Goal: Task Accomplishment & Management: Use online tool/utility

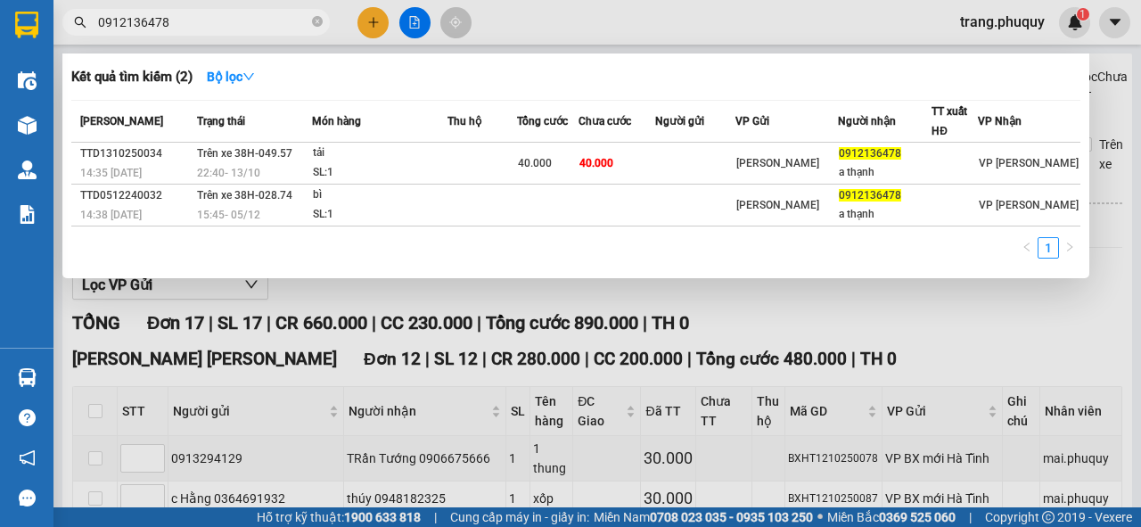
scroll to position [886, 0]
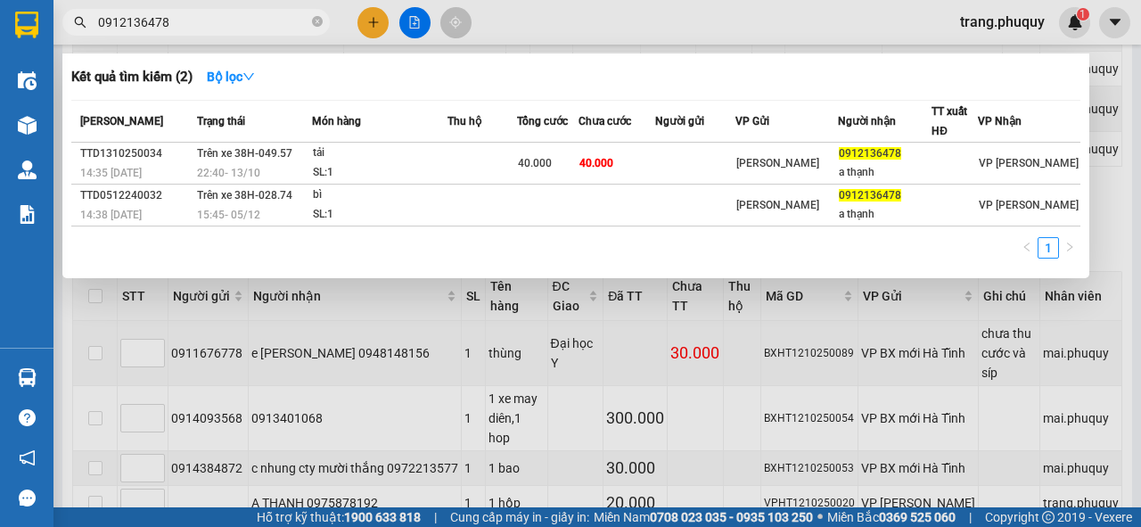
click at [216, 31] on input "0912136478" at bounding box center [203, 22] width 210 height 20
type input "0807"
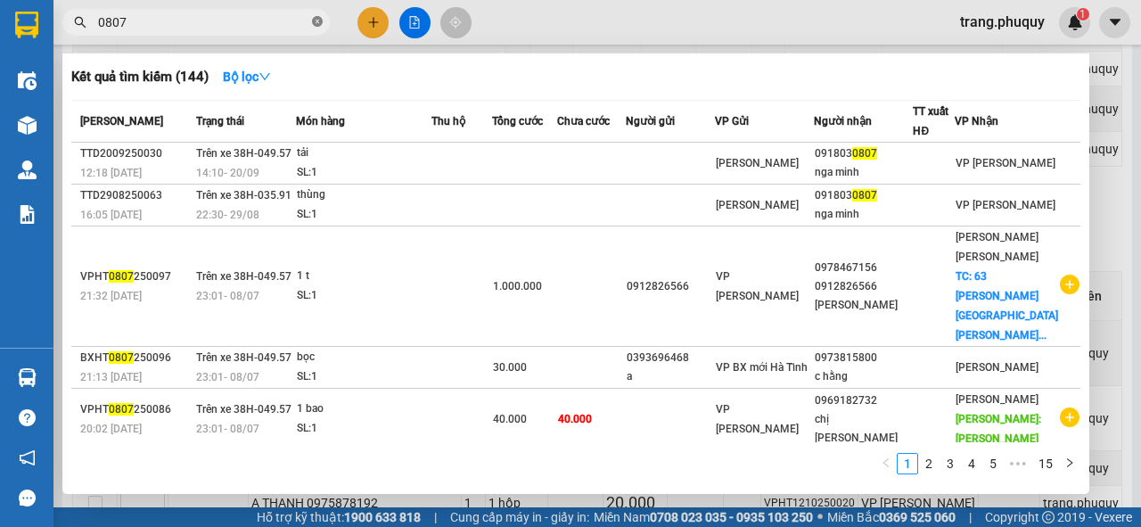
click at [314, 18] on icon "close-circle" at bounding box center [317, 21] width 11 height 11
type input "0807"
click at [528, 19] on div at bounding box center [570, 263] width 1141 height 527
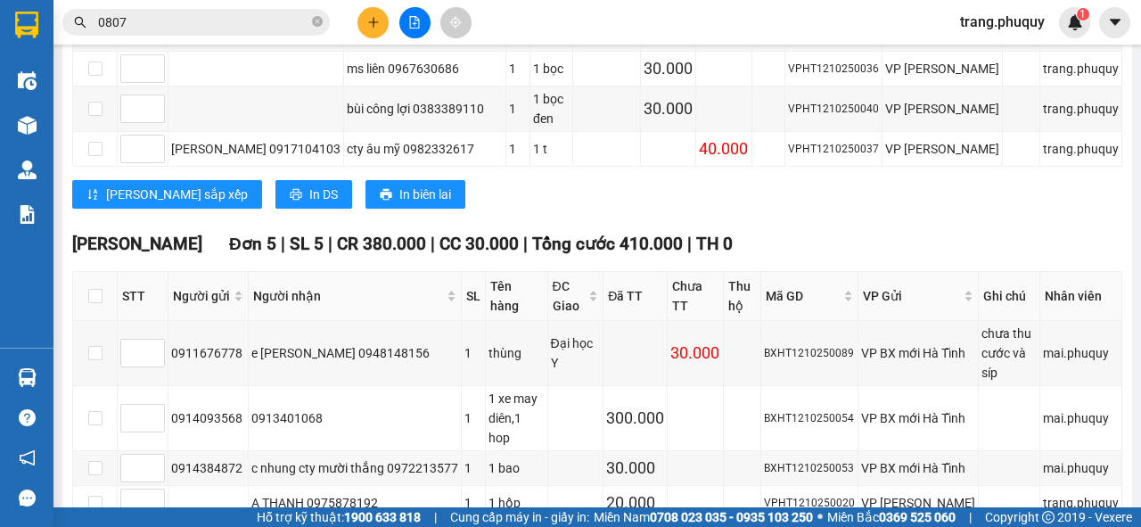
click at [415, 21] on icon "file-add" at bounding box center [414, 22] width 12 height 12
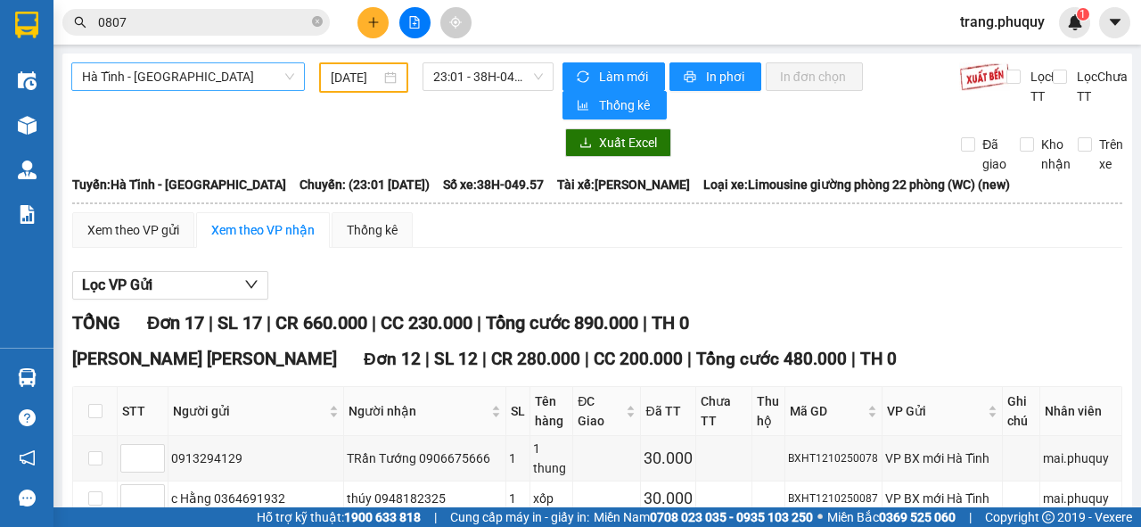
click at [194, 68] on span "Hà Tĩnh - [GEOGRAPHIC_DATA]" at bounding box center [188, 76] width 212 height 27
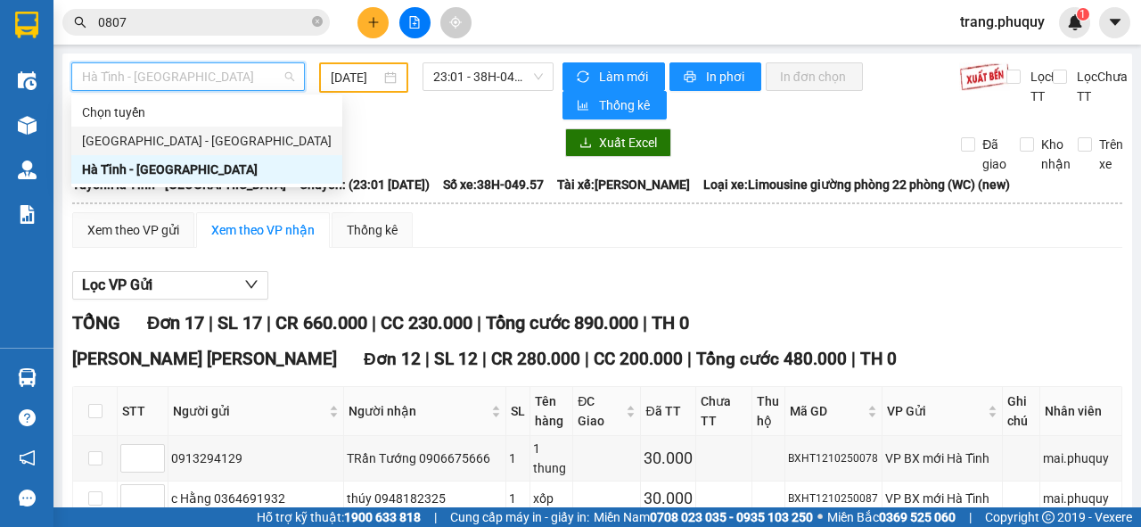
click at [170, 132] on div "[GEOGRAPHIC_DATA] - [GEOGRAPHIC_DATA]" at bounding box center [207, 141] width 250 height 20
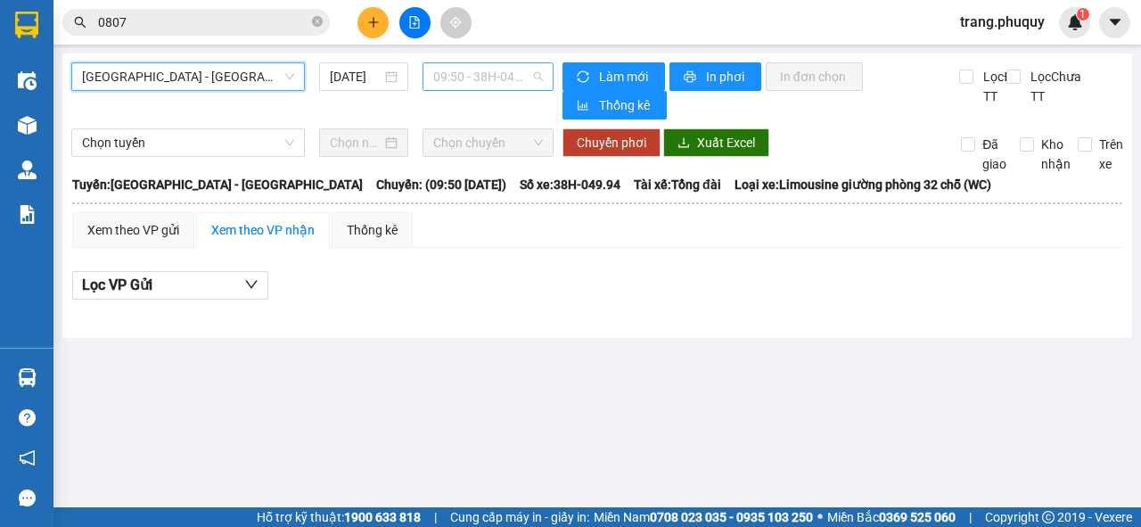
scroll to position [29, 0]
click at [492, 78] on span "09:50 - 38H-049.94" at bounding box center [487, 76] width 109 height 27
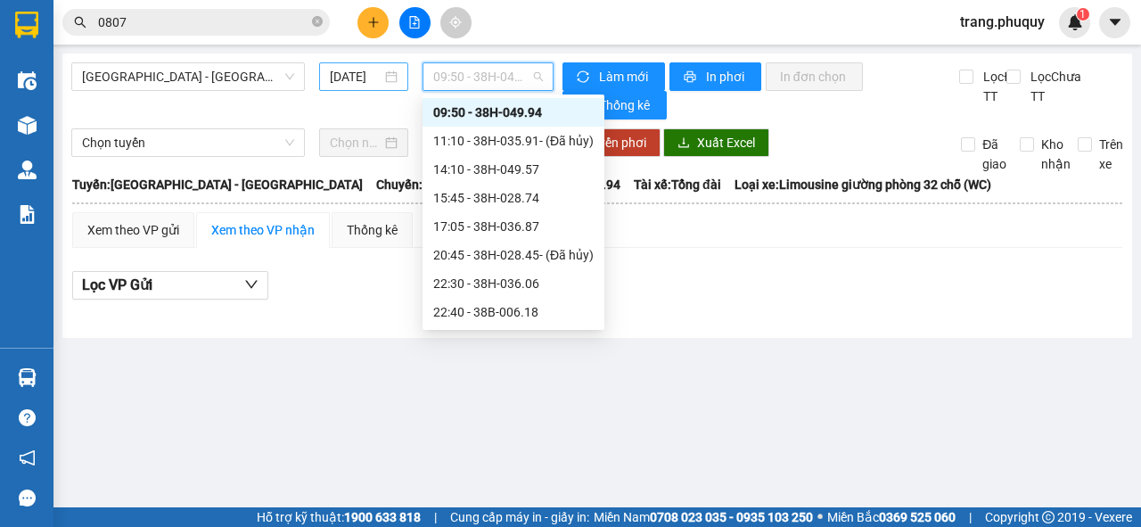
click at [340, 78] on input "[DATE]" at bounding box center [356, 77] width 52 height 20
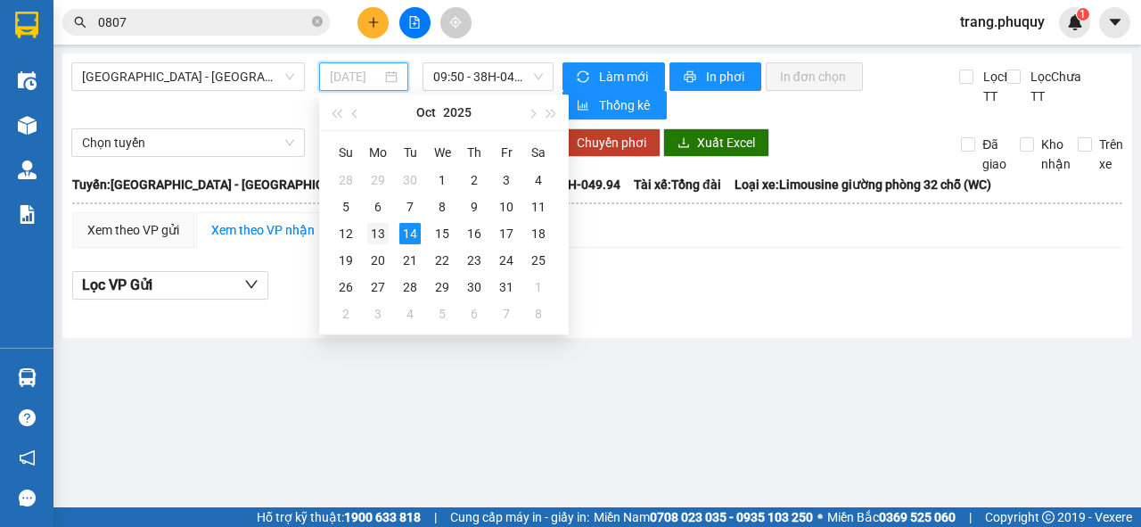
click at [385, 226] on div "13" at bounding box center [377, 233] width 21 height 21
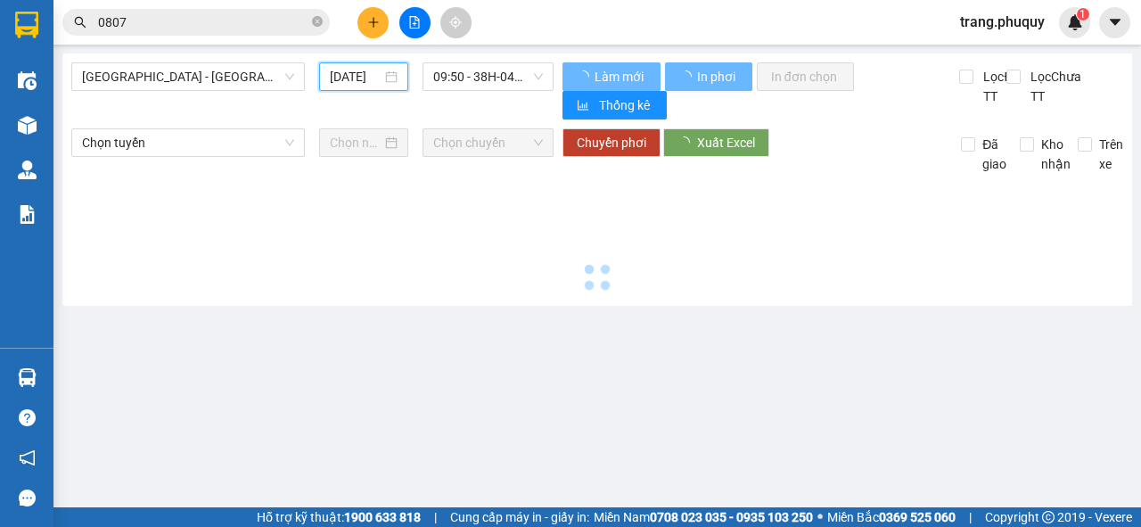
type input "[DATE]"
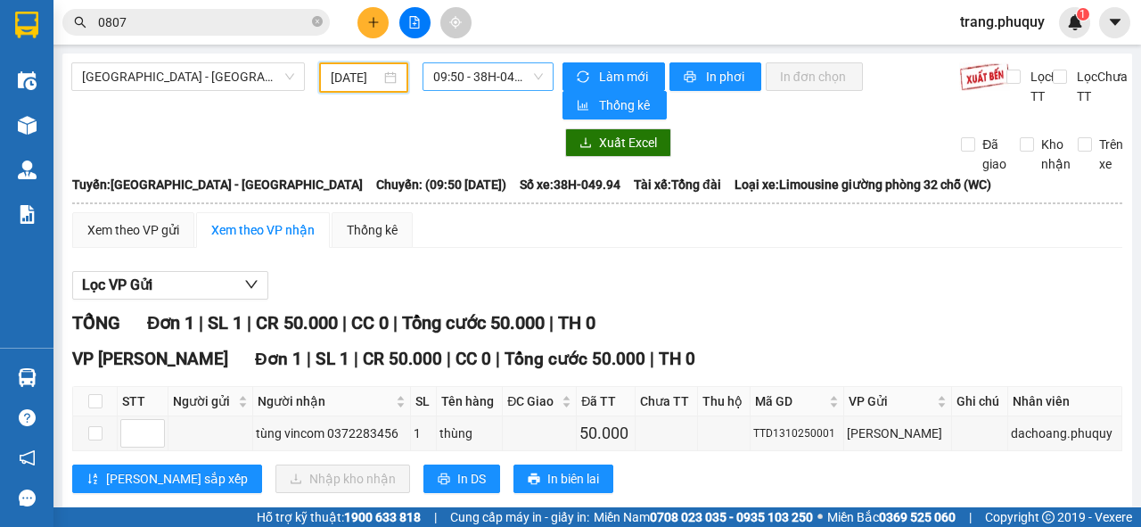
click at [471, 86] on span "09:50 - 38H-049.94" at bounding box center [487, 76] width 109 height 27
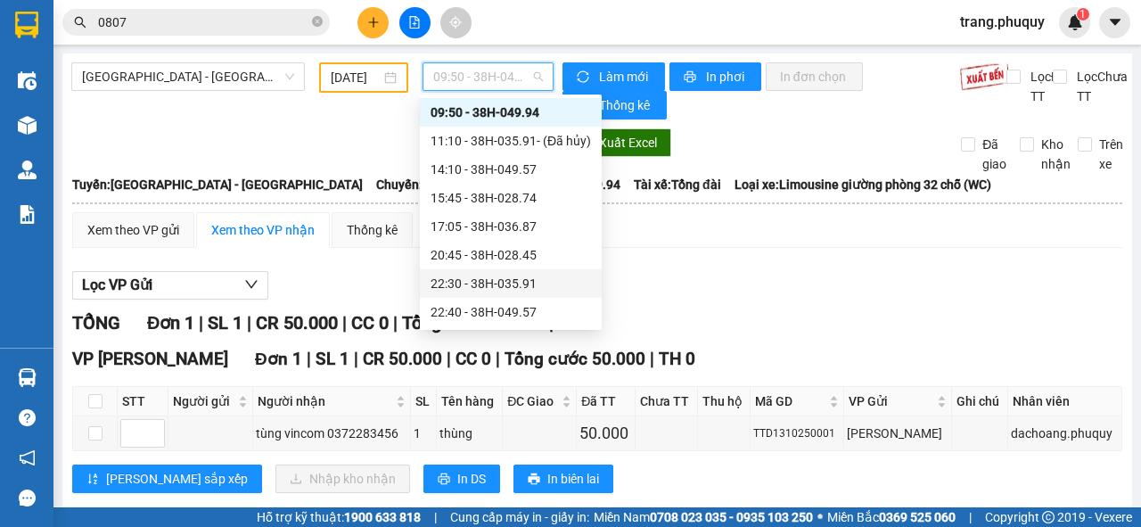
click at [493, 275] on div "22:30 - 38H-035.91" at bounding box center [511, 284] width 160 height 20
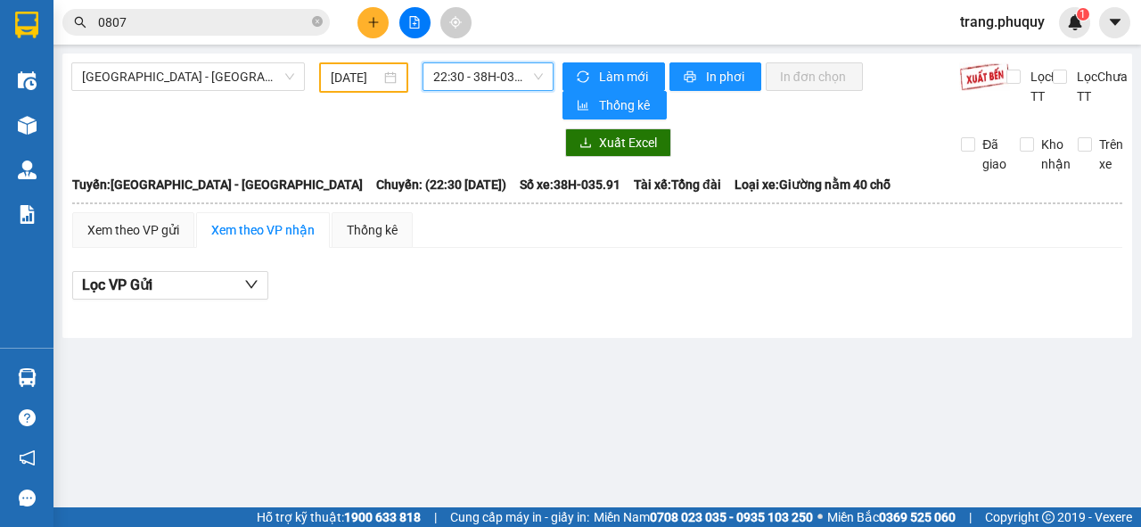
click at [475, 75] on span "22:30 - 38H-035.91" at bounding box center [487, 76] width 109 height 27
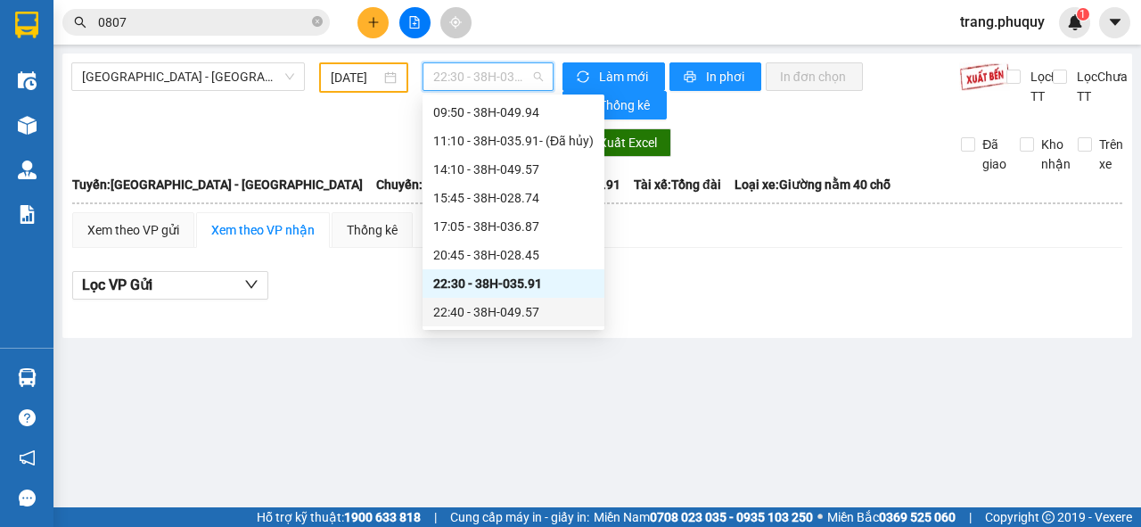
click at [496, 308] on div "22:40 - 38H-049.57" at bounding box center [513, 312] width 160 height 20
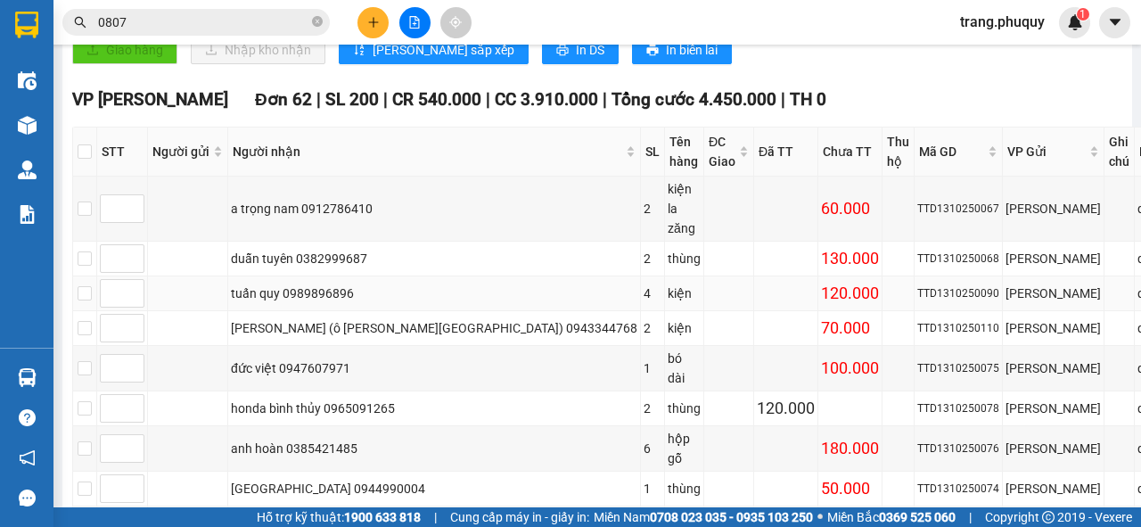
scroll to position [285, 0]
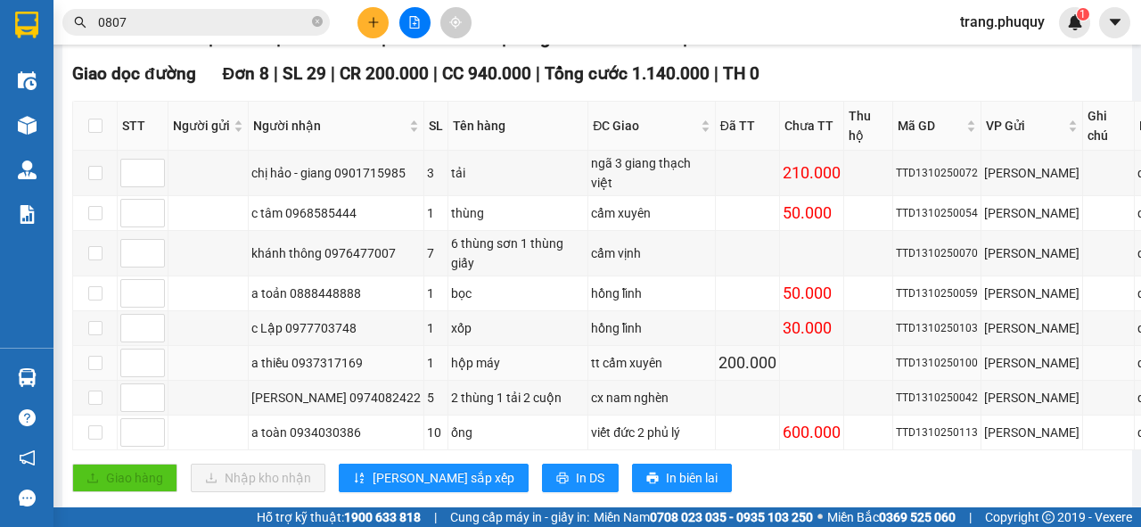
click at [719, 373] on div "200.000" at bounding box center [748, 362] width 58 height 25
click at [451, 368] on div "hộp máy" at bounding box center [518, 363] width 134 height 20
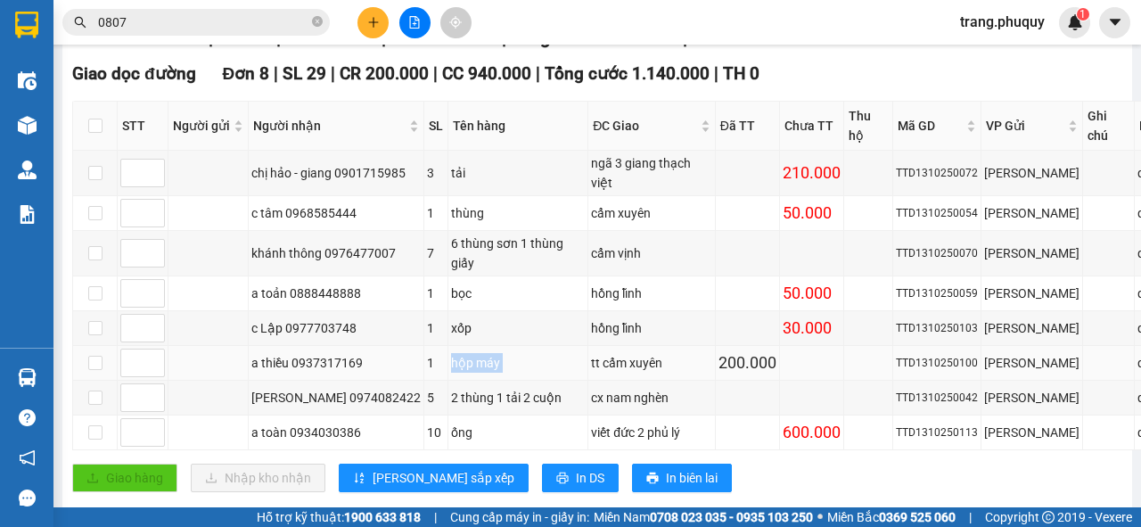
click at [451, 368] on div "hộp máy" at bounding box center [518, 363] width 134 height 20
click at [342, 369] on div "a thiều 0937317169" at bounding box center [335, 363] width 169 height 20
click at [343, 369] on div "a thiều 0937317169" at bounding box center [335, 363] width 169 height 20
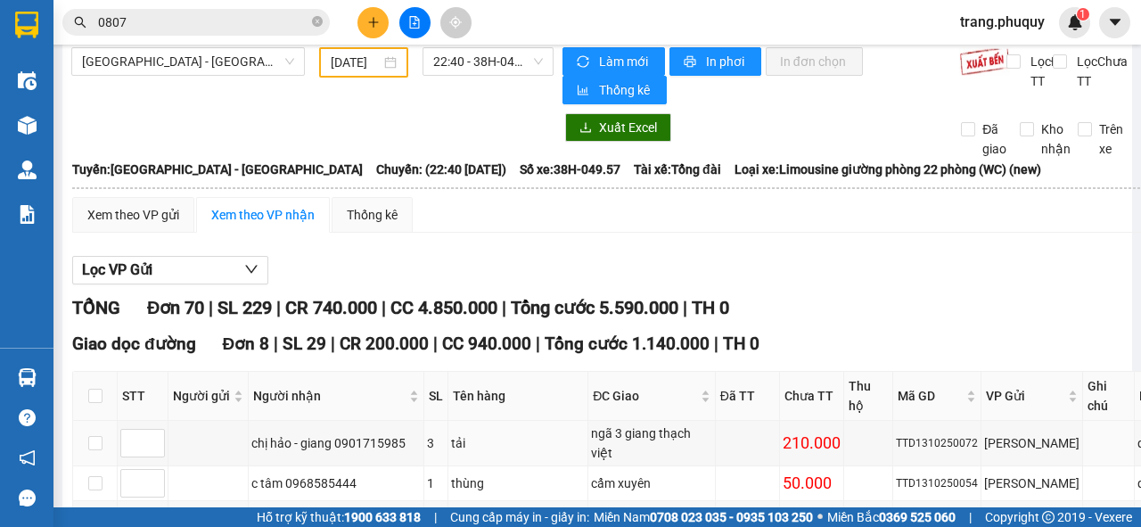
scroll to position [0, 0]
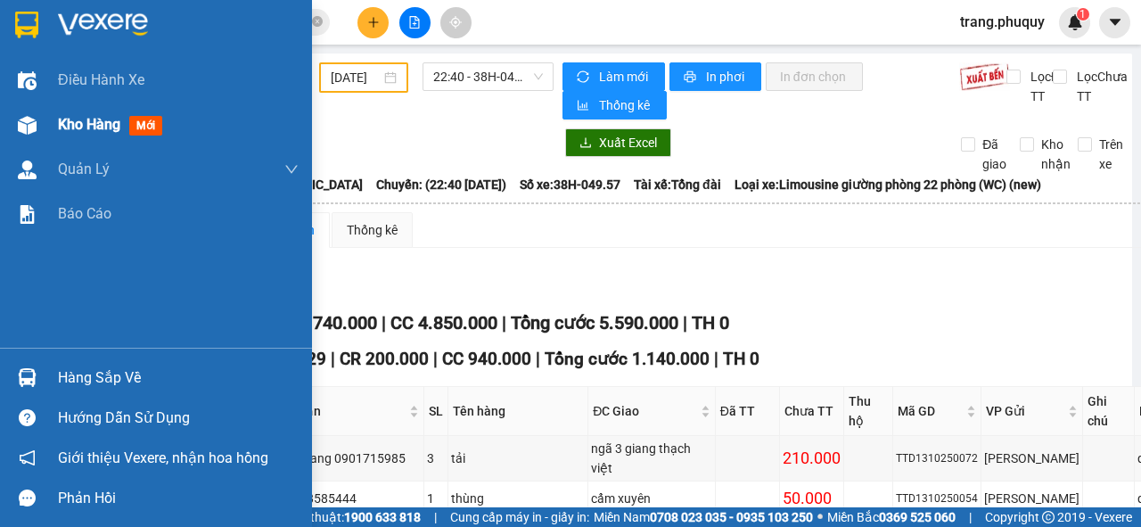
click at [58, 118] on span "Kho hàng" at bounding box center [89, 124] width 62 height 17
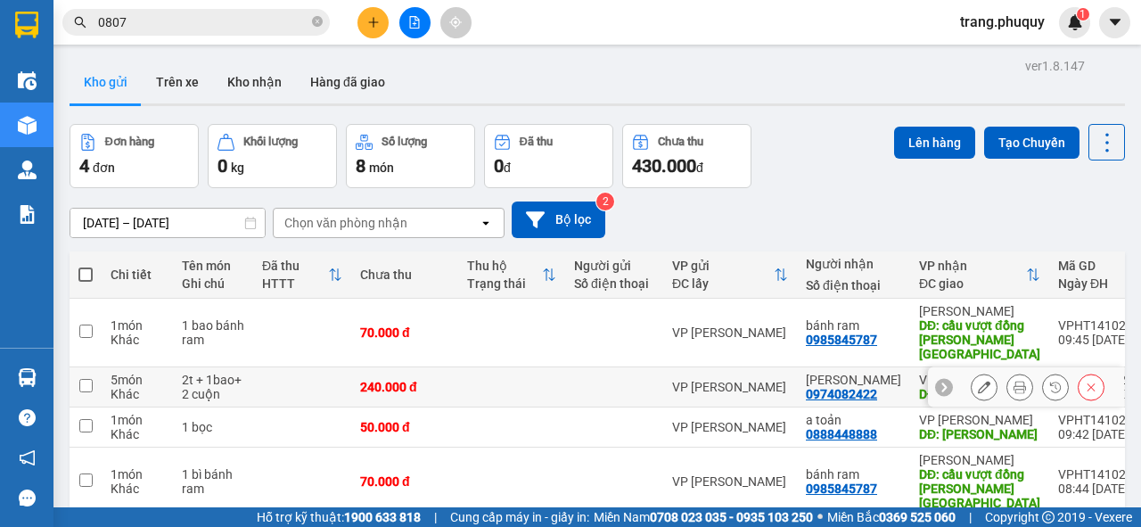
scroll to position [82, 0]
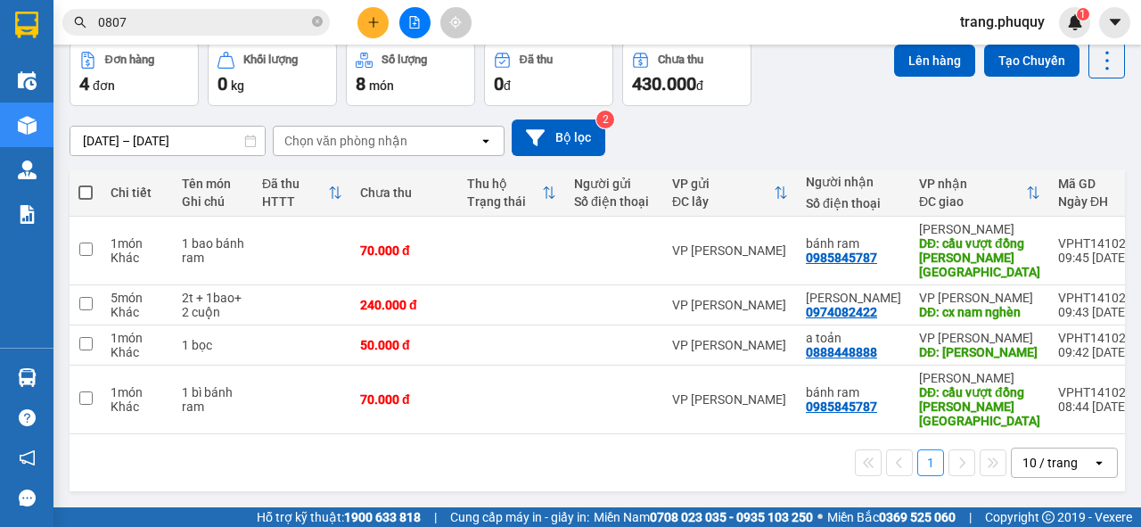
click at [86, 192] on span at bounding box center [85, 192] width 14 height 14
click at [86, 184] on input "checkbox" at bounding box center [86, 184] width 0 height 0
checkbox input "true"
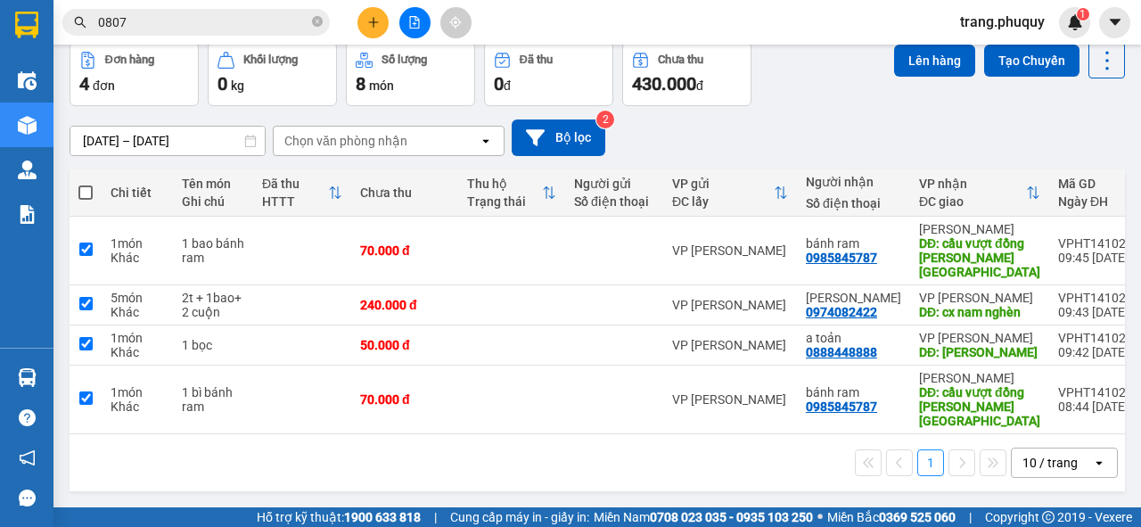
checkbox input "true"
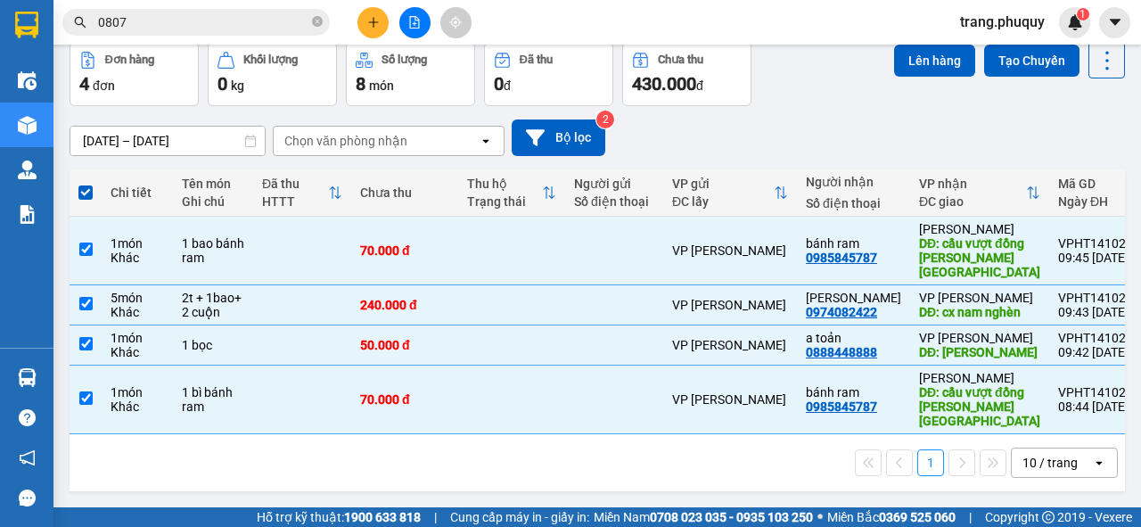
scroll to position [0, 0]
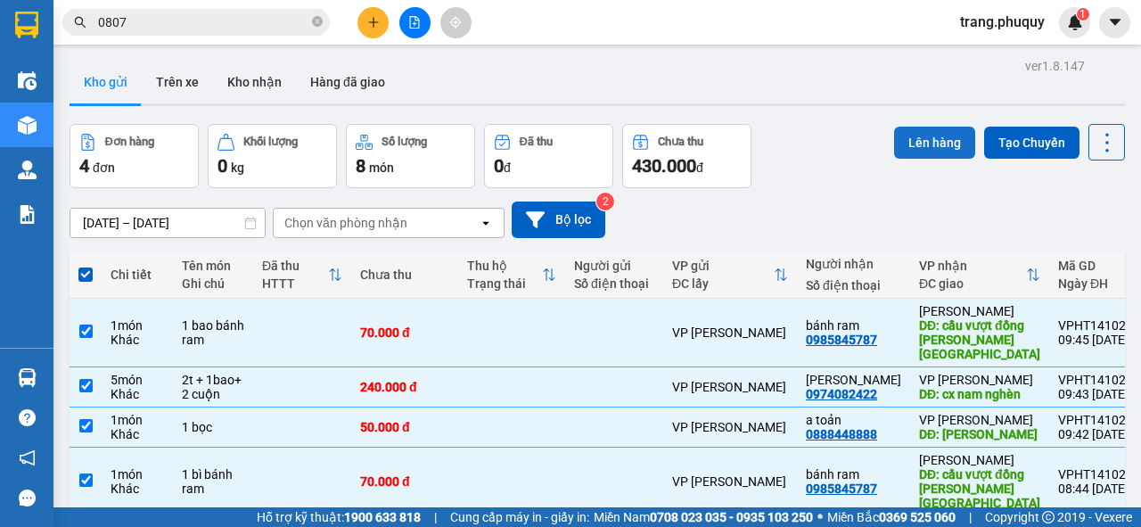
click at [907, 146] on button "Lên hàng" at bounding box center [934, 143] width 81 height 32
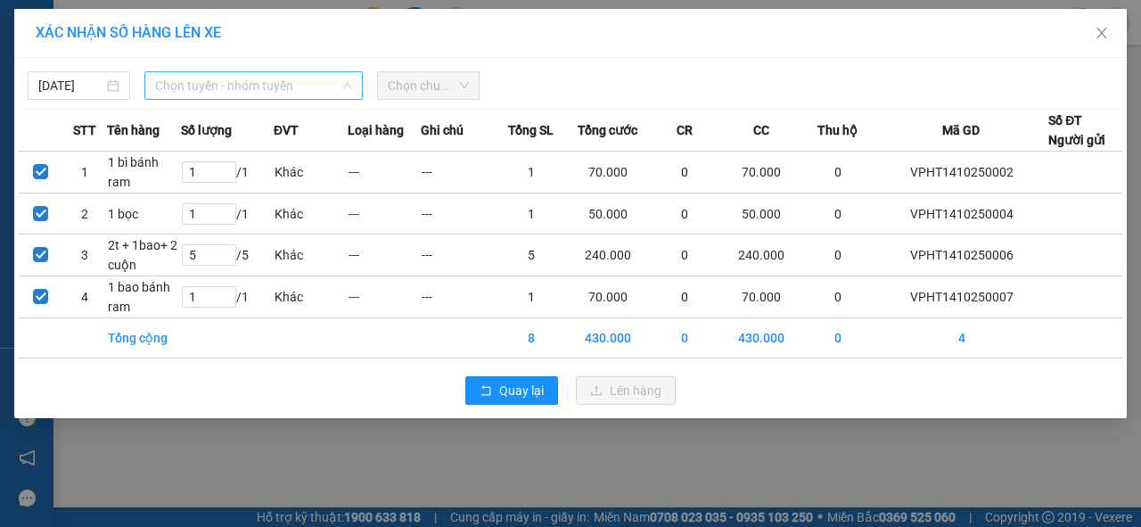
click at [264, 82] on span "Chọn tuyến - nhóm tuyến" at bounding box center [253, 85] width 197 height 27
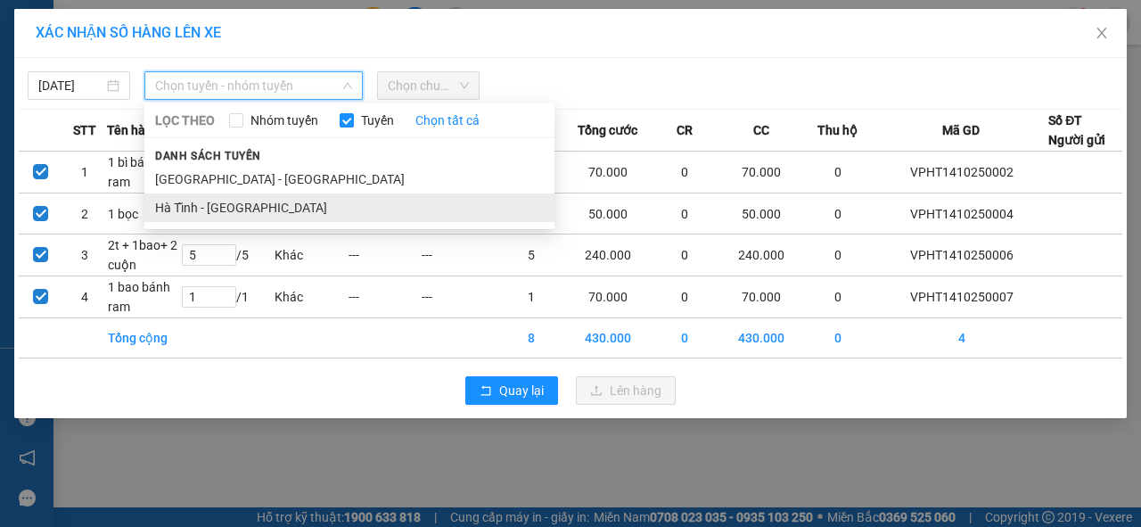
drag, startPoint x: 203, startPoint y: 208, endPoint x: 274, endPoint y: 183, distance: 74.7
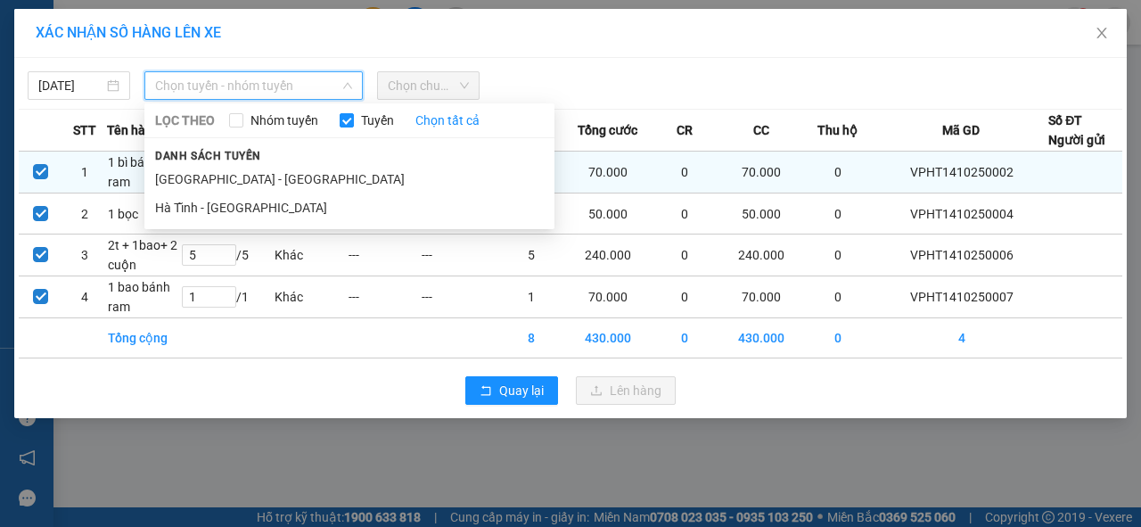
click at [203, 209] on li "Hà Tĩnh - [GEOGRAPHIC_DATA]" at bounding box center [349, 207] width 410 height 29
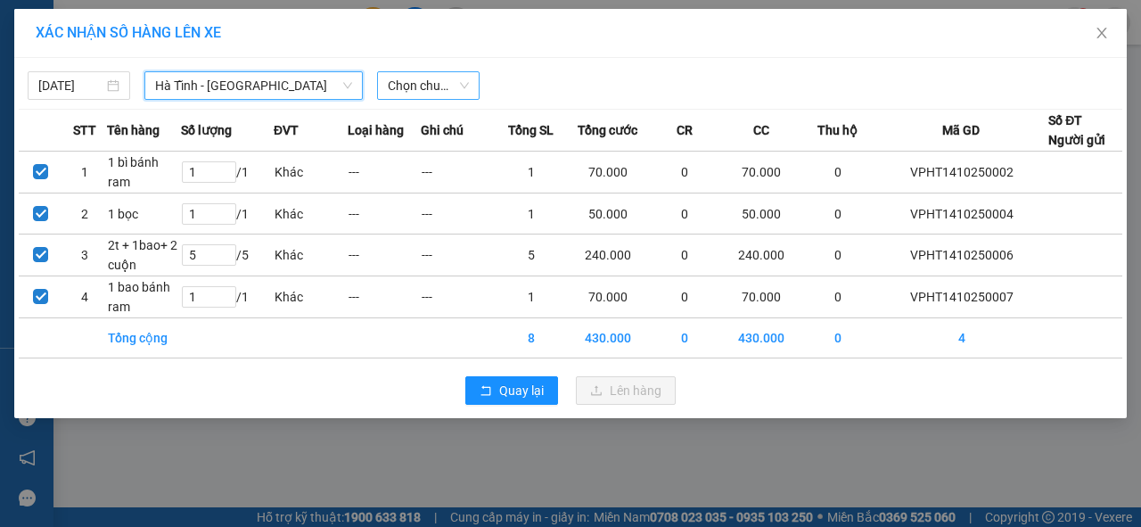
click at [435, 78] on span "Chọn chuyến" at bounding box center [428, 85] width 81 height 27
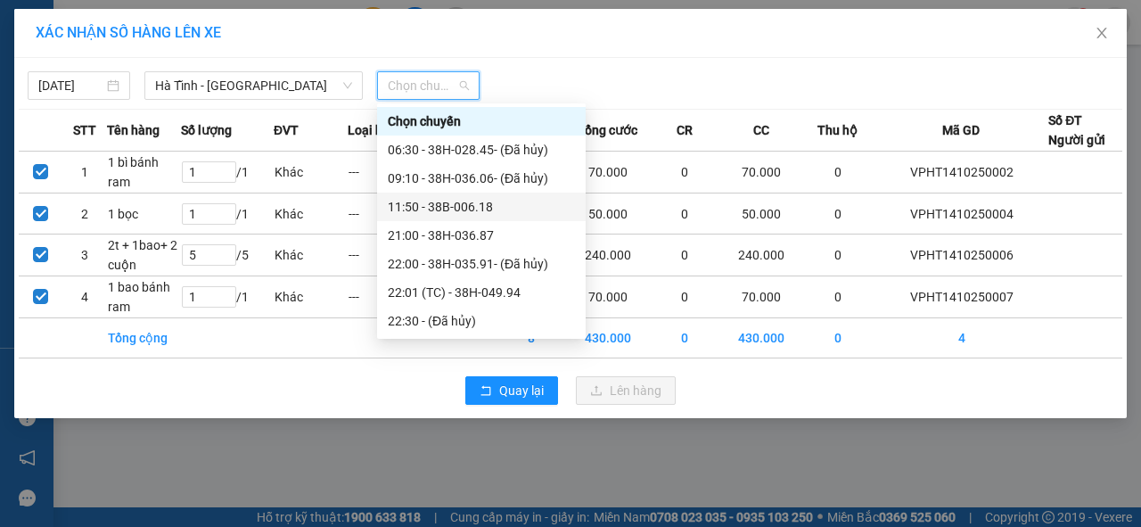
click at [424, 208] on div "11:50 - 38B-006.18" at bounding box center [481, 207] width 187 height 20
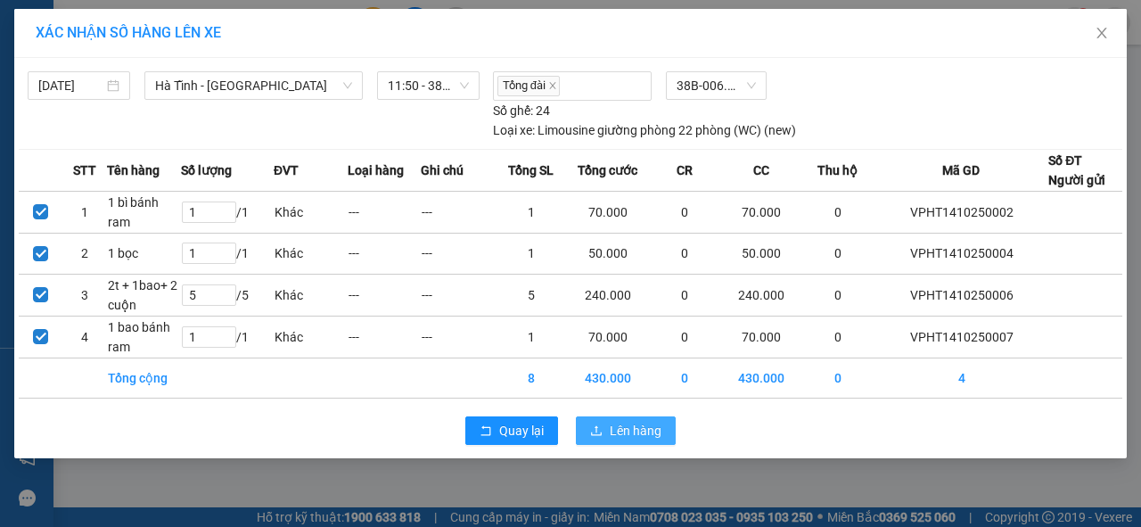
click at [604, 436] on button "Lên hàng" at bounding box center [626, 430] width 100 height 29
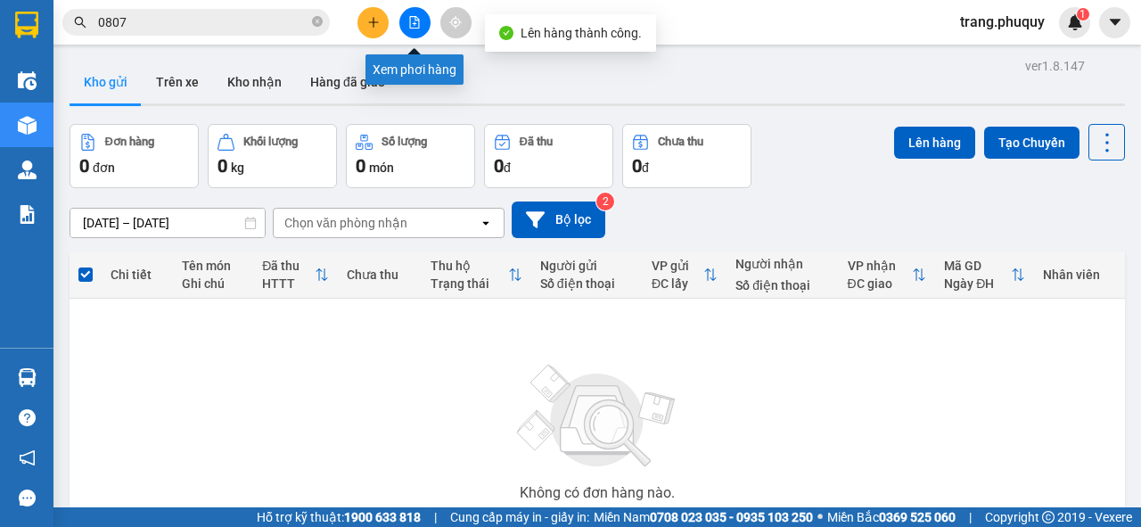
click at [417, 25] on icon "file-add" at bounding box center [414, 22] width 12 height 12
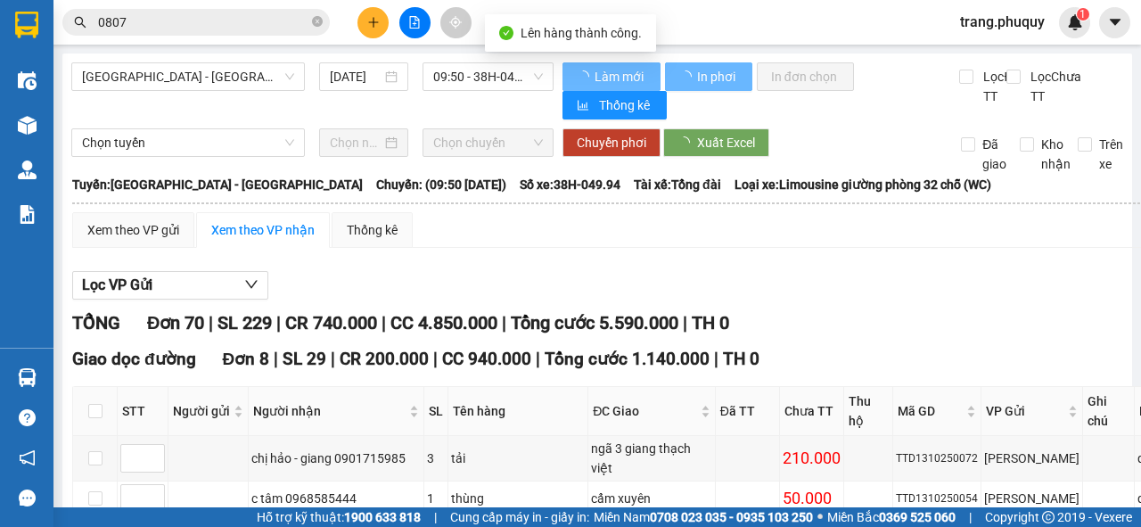
type input "[DATE]"
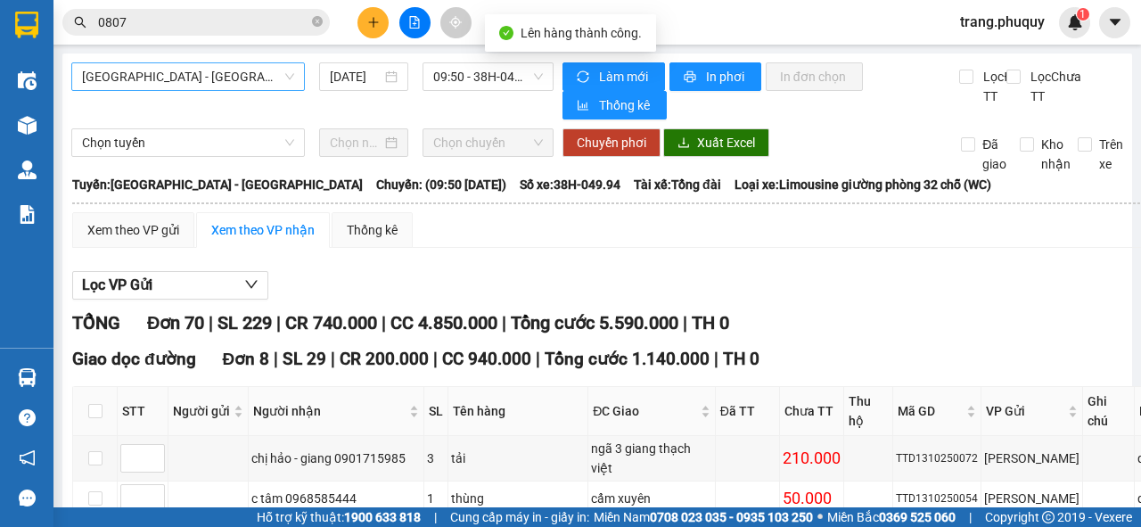
click at [143, 78] on span "[GEOGRAPHIC_DATA] - [GEOGRAPHIC_DATA]" at bounding box center [188, 76] width 212 height 27
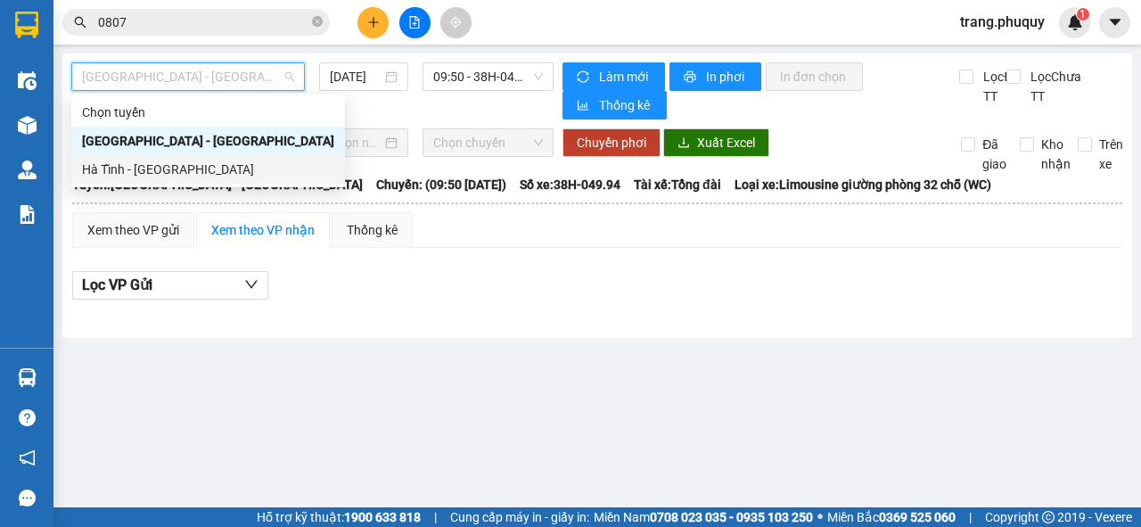
click at [149, 177] on div "Hà Tĩnh - [GEOGRAPHIC_DATA]" at bounding box center [208, 170] width 252 height 20
type input "[DATE]"
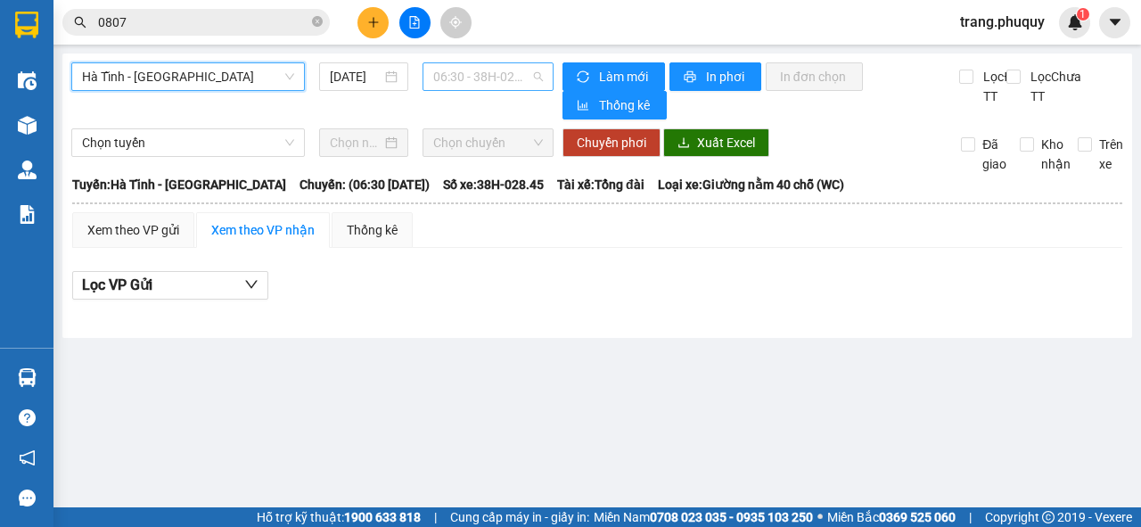
click at [453, 72] on span "06:30 - 38H-028.45 - (Đã hủy)" at bounding box center [487, 76] width 109 height 27
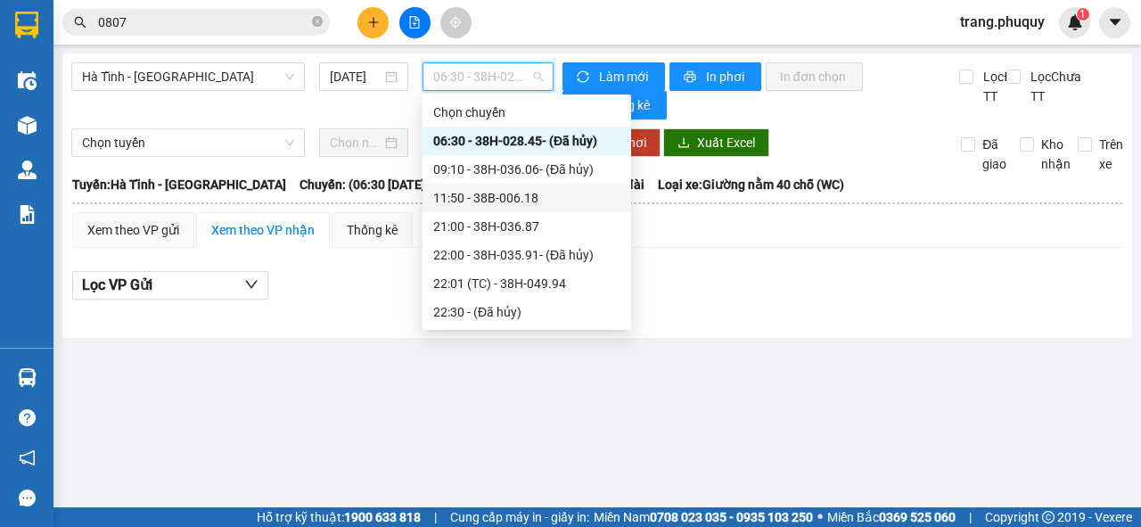
click at [456, 202] on div "11:50 - 38B-006.18" at bounding box center [526, 198] width 187 height 20
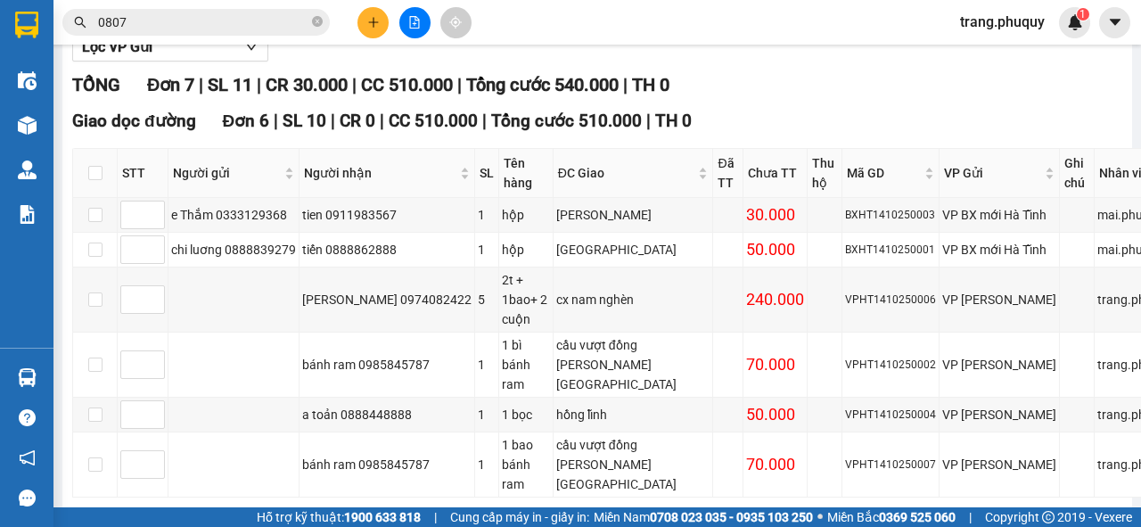
scroll to position [309, 0]
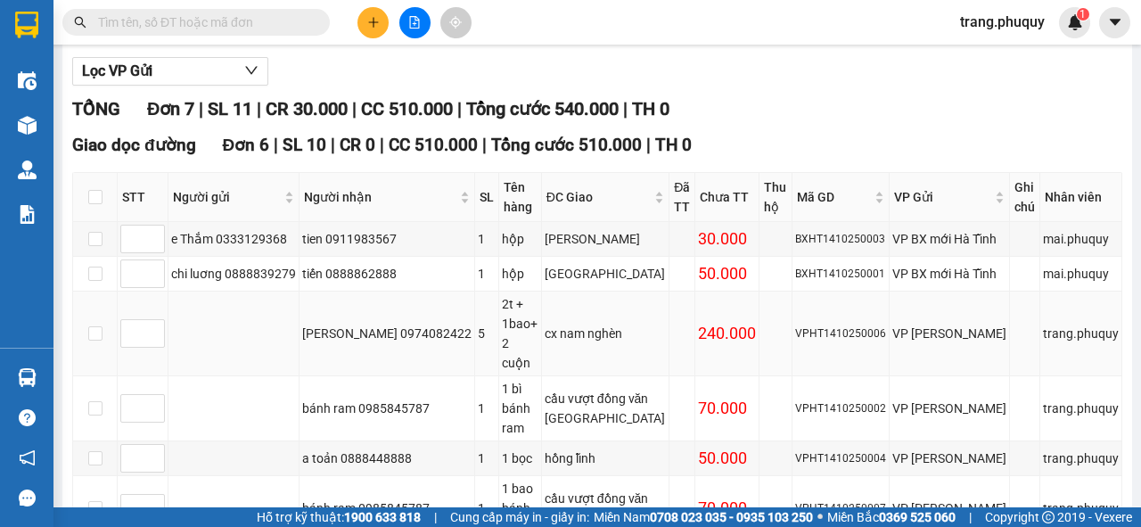
scroll to position [357, 0]
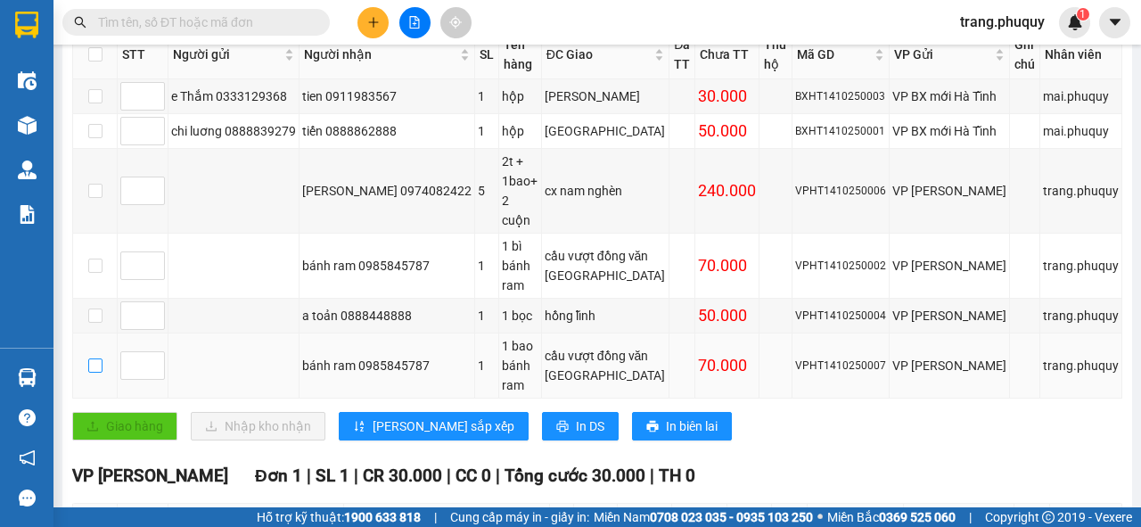
click at [93, 358] on input "checkbox" at bounding box center [95, 365] width 14 height 14
checkbox input "true"
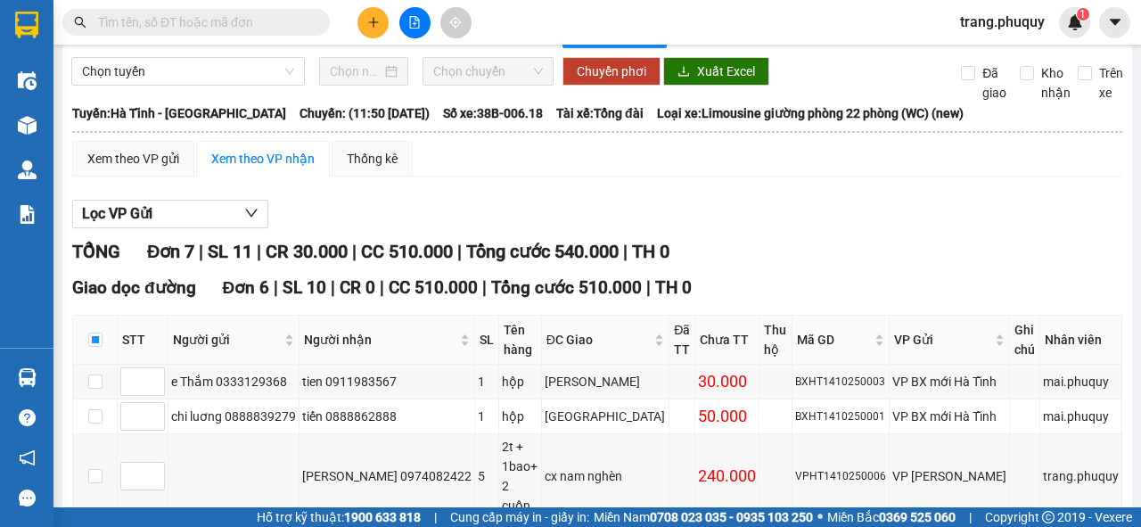
scroll to position [0, 0]
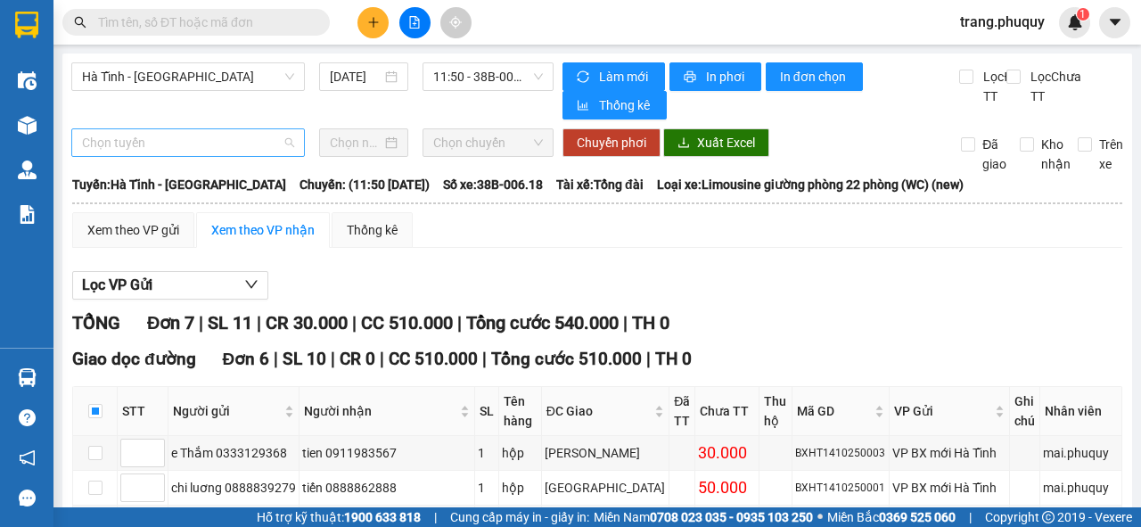
click at [219, 146] on span "Chọn tuyến" at bounding box center [188, 142] width 212 height 27
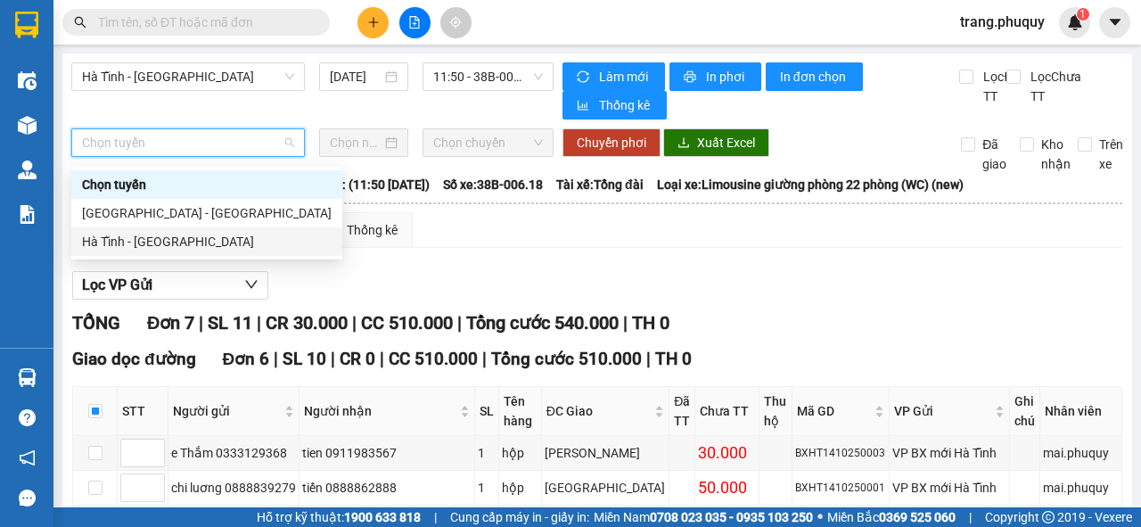
click at [185, 246] on div "Hà Tĩnh - [GEOGRAPHIC_DATA]" at bounding box center [207, 242] width 250 height 20
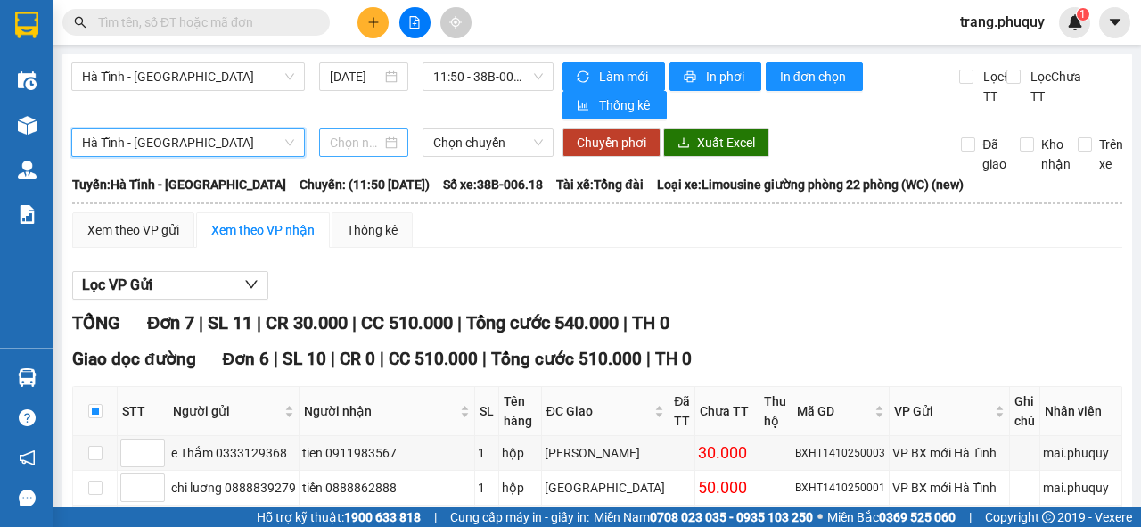
click at [360, 152] on input at bounding box center [356, 143] width 52 height 20
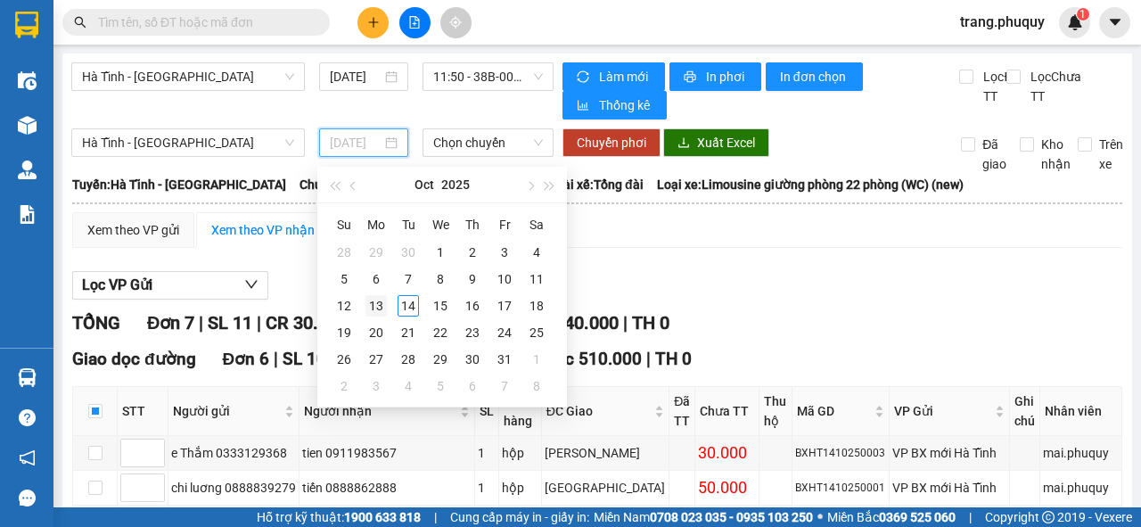
type input "[DATE]"
click at [382, 304] on div "13" at bounding box center [375, 305] width 21 height 21
type input "[DATE]"
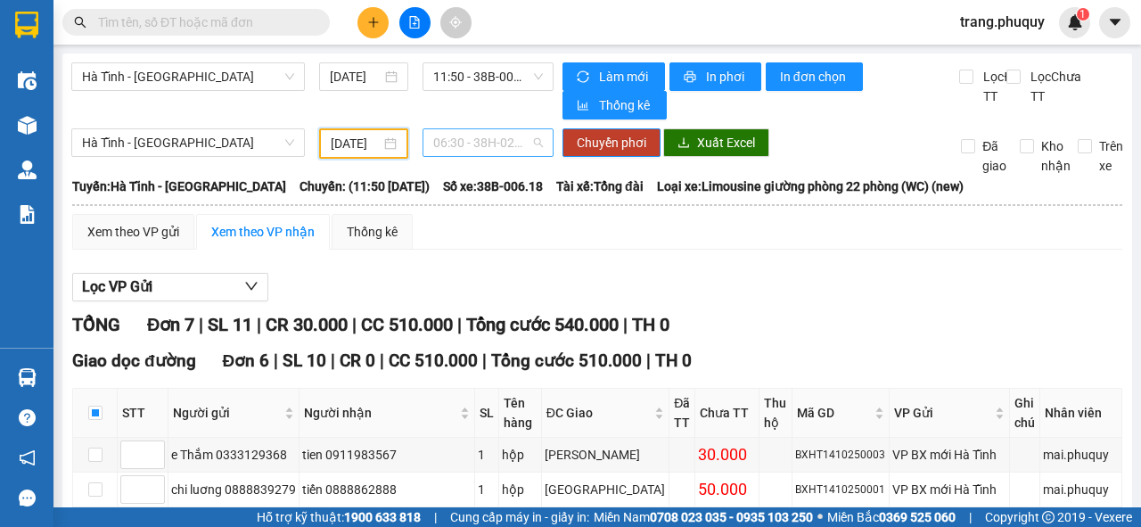
click at [493, 155] on span "06:30 - 38H-028.45" at bounding box center [487, 142] width 109 height 27
click at [592, 152] on span "Chuyển phơi" at bounding box center [612, 143] width 70 height 20
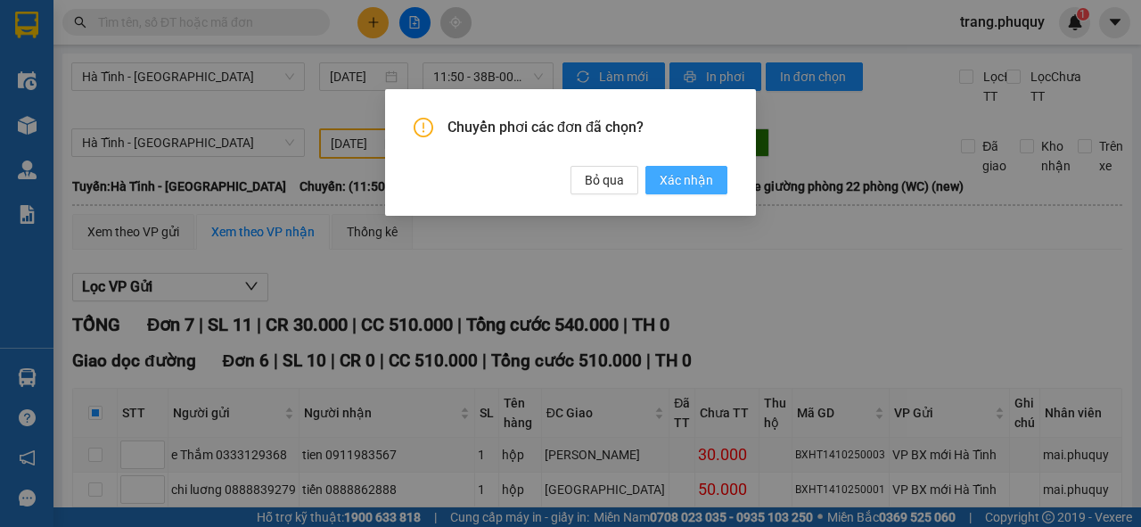
click at [681, 178] on span "Xác nhận" at bounding box center [686, 180] width 53 height 20
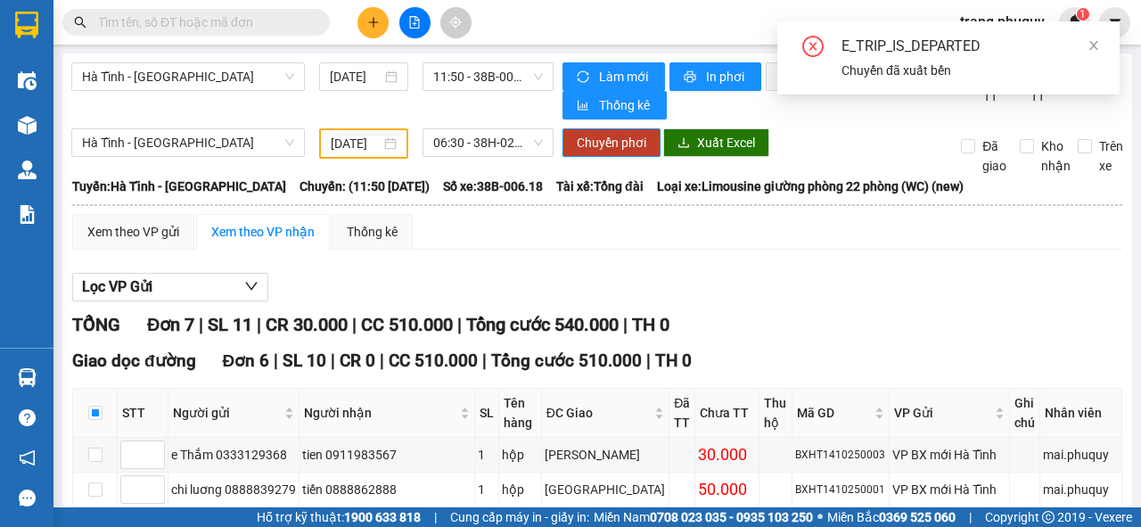
checkbox input "false"
click at [360, 153] on input "[DATE]" at bounding box center [356, 144] width 50 height 20
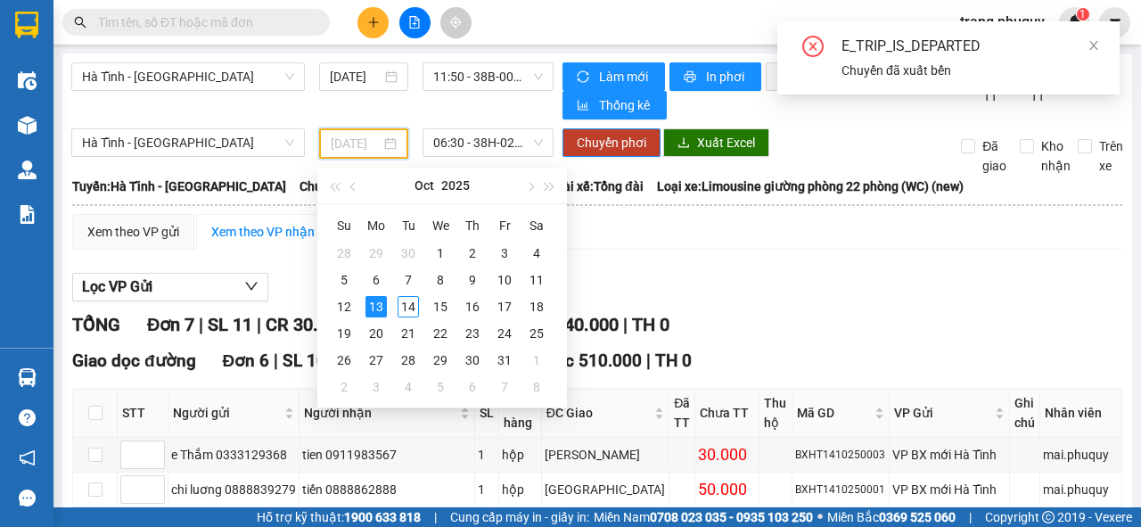
type input "[DATE]"
